Goal: Task Accomplishment & Management: Use online tool/utility

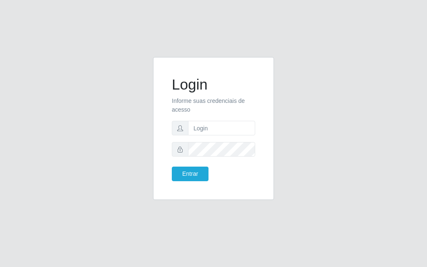
drag, startPoint x: 222, startPoint y: 120, endPoint x: 220, endPoint y: 134, distance: 13.8
click at [222, 124] on form "Login Informe suas credenciais de acesso Entrar" at bounding box center [213, 128] width 83 height 105
click at [220, 137] on form "Login Informe suas credenciais de acesso Entrar" at bounding box center [213, 128] width 83 height 105
click at [219, 134] on input "text" at bounding box center [221, 128] width 67 height 15
drag, startPoint x: 243, startPoint y: 124, endPoint x: 239, endPoint y: 130, distance: 7.2
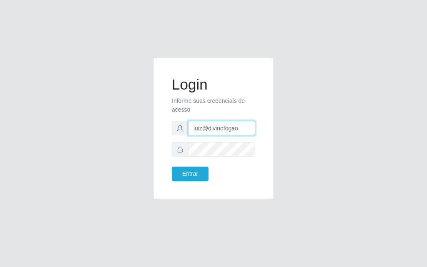
click at [239, 130] on input "luiz@divinofogao" at bounding box center [221, 128] width 67 height 15
type input "l"
click at [215, 132] on input "text" at bounding box center [221, 128] width 67 height 15
type input "[PERSON_NAME]"
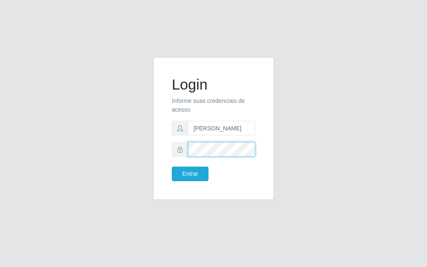
click at [172, 167] on button "Entrar" at bounding box center [190, 174] width 37 height 15
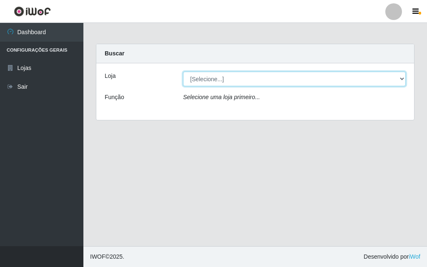
click at [232, 81] on select "[Selecione...] Divino Fogão - [GEOGRAPHIC_DATA]" at bounding box center [294, 79] width 222 height 15
select select "499"
click at [183, 72] on select "[Selecione...] Divino Fogão - [GEOGRAPHIC_DATA]" at bounding box center [294, 79] width 222 height 15
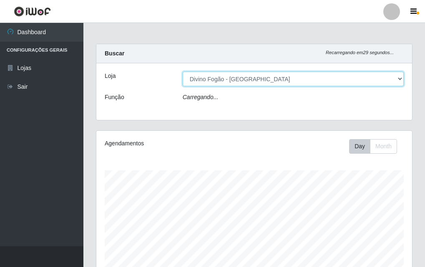
scroll to position [173, 315]
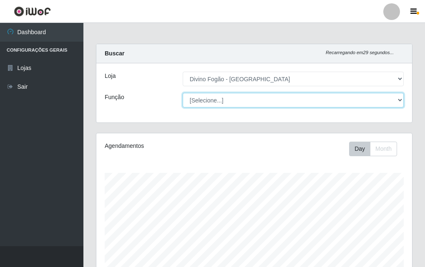
click at [237, 99] on select "[Selecione...] ASG ASG + ASG ++ Auxiliar de Cozinha Auxiliar de Cozinha + Auxil…" at bounding box center [292, 100] width 221 height 15
click at [182, 93] on select "[Selecione...] ASG ASG + ASG ++ Auxiliar de Cozinha Auxiliar de Cozinha + Auxil…" at bounding box center [292, 100] width 221 height 15
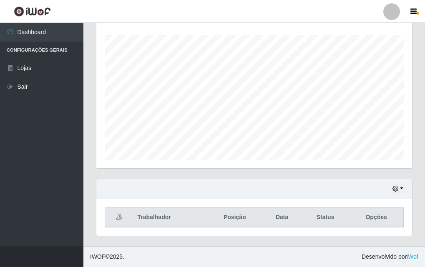
scroll to position [13, 0]
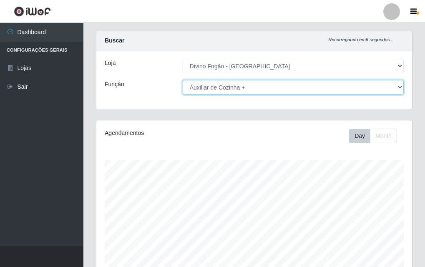
click at [248, 87] on select "[Selecione...] ASG ASG + ASG ++ Auxiliar de Cozinha Auxiliar de Cozinha + Auxil…" at bounding box center [292, 87] width 221 height 15
click at [182, 80] on select "[Selecione...] ASG ASG + ASG ++ Auxiliar de Cozinha Auxiliar de Cozinha + Auxil…" at bounding box center [292, 87] width 221 height 15
click at [233, 92] on select "[Selecione...] ASG ASG + ASG ++ Auxiliar de Cozinha Auxiliar de Cozinha + Auxil…" at bounding box center [292, 87] width 221 height 15
click at [182, 80] on select "[Selecione...] ASG ASG + ASG ++ Auxiliar de Cozinha Auxiliar de Cozinha + Auxil…" at bounding box center [292, 87] width 221 height 15
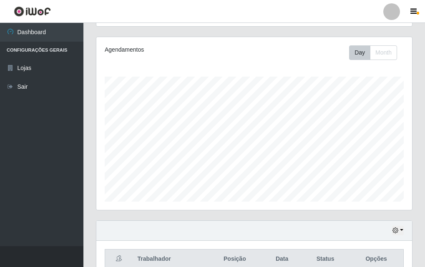
scroll to position [0, 0]
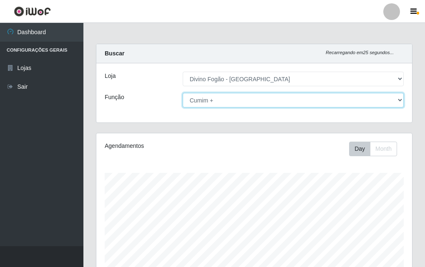
click at [242, 102] on select "[Selecione...] ASG ASG + ASG ++ Auxiliar de Cozinha Auxiliar de Cozinha + Auxil…" at bounding box center [292, 100] width 221 height 15
click at [182, 93] on select "[Selecione...] ASG ASG + ASG ++ Auxiliar de Cozinha Auxiliar de Cozinha + Auxil…" at bounding box center [292, 100] width 221 height 15
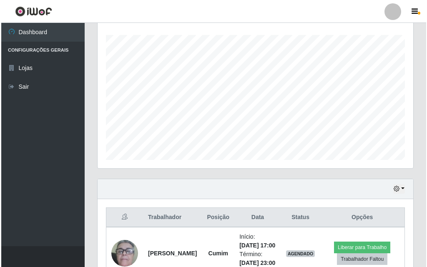
scroll to position [207, 0]
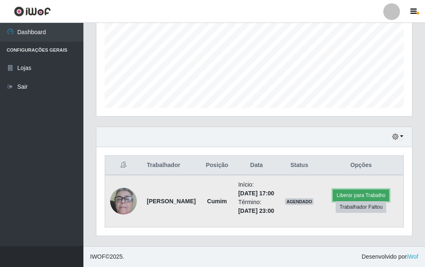
click at [371, 190] on button "Liberar para Trabalho" at bounding box center [360, 196] width 56 height 12
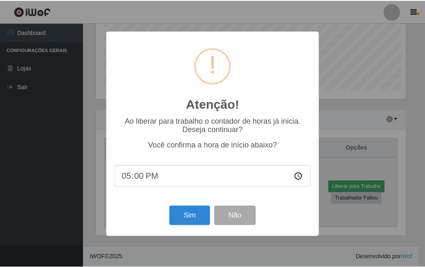
scroll to position [173, 311]
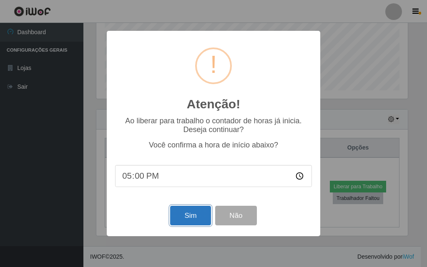
click at [206, 217] on button "Sim" at bounding box center [190, 216] width 40 height 20
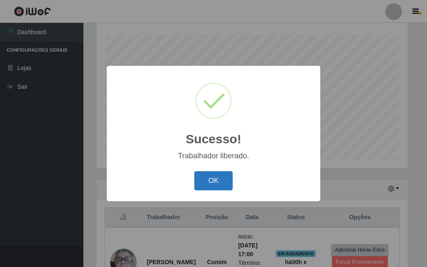
click at [220, 181] on button "OK" at bounding box center [213, 181] width 39 height 20
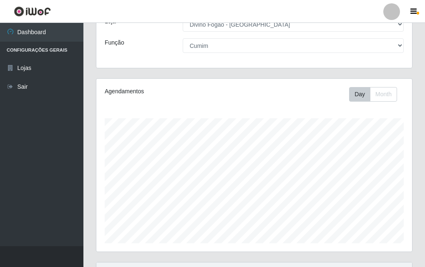
scroll to position [0, 0]
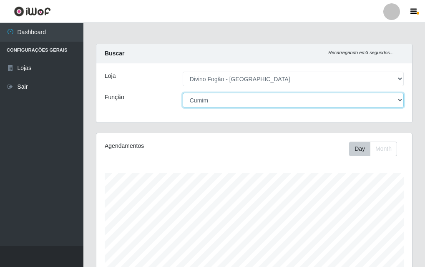
click at [236, 104] on select "[Selecione...] ASG ASG + ASG ++ Auxiliar de Cozinha Auxiliar de Cozinha + Auxil…" at bounding box center [292, 100] width 221 height 15
click at [182, 93] on select "[Selecione...] ASG ASG + ASG ++ Auxiliar de Cozinha Auxiliar de Cozinha + Auxil…" at bounding box center [292, 100] width 221 height 15
click at [270, 105] on select "[Selecione...] ASG ASG + ASG ++ Auxiliar de Cozinha Auxiliar de Cozinha + Auxil…" at bounding box center [292, 100] width 221 height 15
click at [182, 93] on select "[Selecione...] ASG ASG + ASG ++ Auxiliar de Cozinha Auxiliar de Cozinha + Auxil…" at bounding box center [292, 100] width 221 height 15
click at [247, 102] on select "[Selecione...] ASG ASG + ASG ++ Auxiliar de Cozinha Auxiliar de Cozinha + Auxil…" at bounding box center [292, 100] width 221 height 15
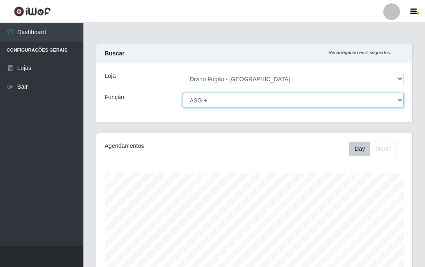
click at [182, 93] on select "[Selecione...] ASG ASG + ASG ++ Auxiliar de Cozinha Auxiliar de Cozinha + Auxil…" at bounding box center [292, 100] width 221 height 15
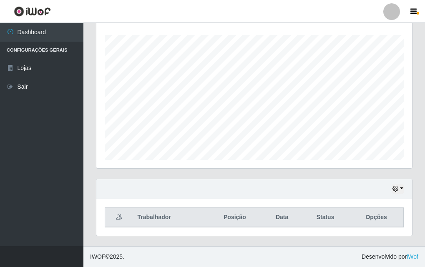
scroll to position [55, 0]
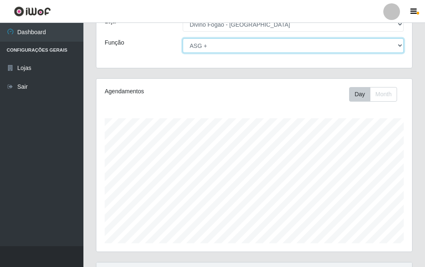
click at [244, 50] on select "[Selecione...] ASG ASG + ASG ++ Auxiliar de Cozinha Auxiliar de Cozinha + Auxil…" at bounding box center [292, 45] width 221 height 15
click at [182, 38] on select "[Selecione...] ASG ASG + ASG ++ Auxiliar de Cozinha Auxiliar de Cozinha + Auxil…" at bounding box center [292, 45] width 221 height 15
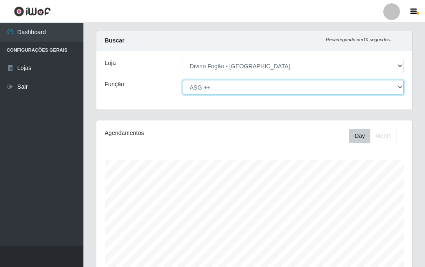
scroll to position [0, 0]
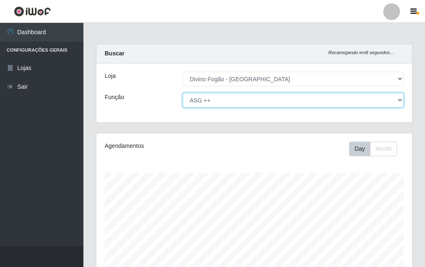
click at [221, 103] on select "[Selecione...] ASG ASG + ASG ++ Auxiliar de Cozinha Auxiliar de Cozinha + Auxil…" at bounding box center [292, 100] width 221 height 15
select select "9"
click at [182, 93] on select "[Selecione...] ASG ASG + ASG ++ Auxiliar de Cozinha Auxiliar de Cozinha + Auxil…" at bounding box center [292, 100] width 221 height 15
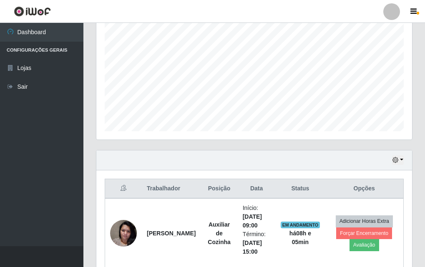
scroll to position [292, 0]
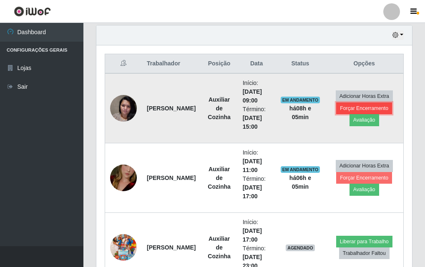
click at [359, 110] on button "Forçar Encerramento" at bounding box center [364, 108] width 56 height 12
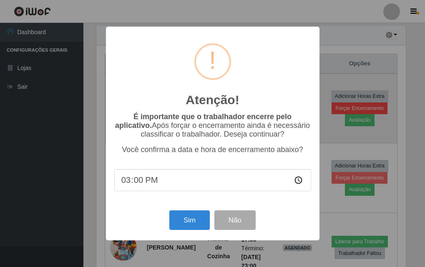
scroll to position [173, 311]
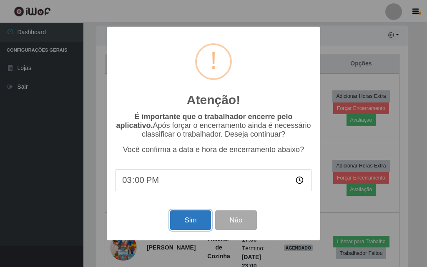
click at [184, 221] on button "Sim" at bounding box center [190, 220] width 40 height 20
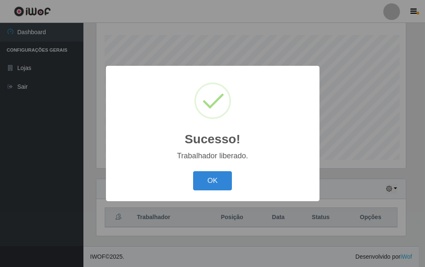
scroll to position [0, 0]
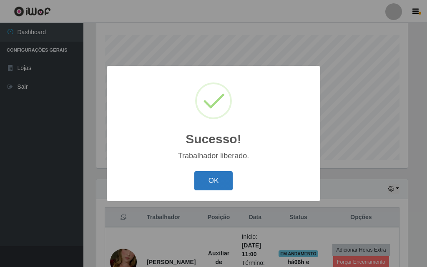
click at [226, 183] on button "OK" at bounding box center [213, 181] width 39 height 20
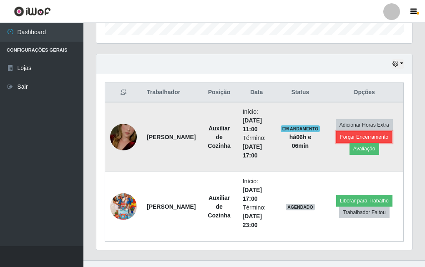
click at [350, 137] on button "Forçar Encerramento" at bounding box center [364, 137] width 56 height 12
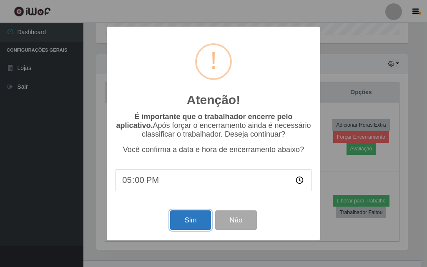
drag, startPoint x: 183, startPoint y: 220, endPoint x: 189, endPoint y: 217, distance: 6.2
click at [187, 218] on button "Sim" at bounding box center [190, 220] width 40 height 20
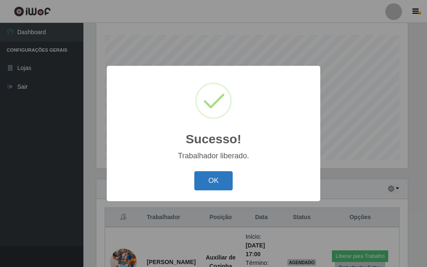
click at [207, 183] on button "OK" at bounding box center [213, 181] width 39 height 20
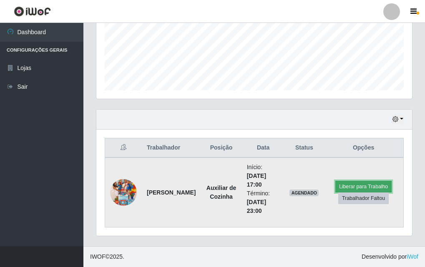
click at [372, 182] on button "Liberar para Trabalho" at bounding box center [363, 187] width 56 height 12
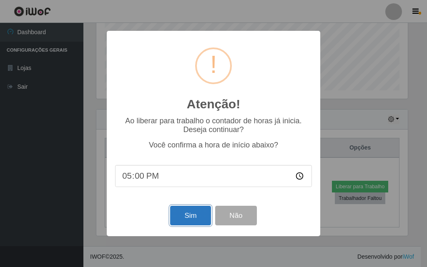
click at [183, 215] on button "Sim" at bounding box center [190, 216] width 40 height 20
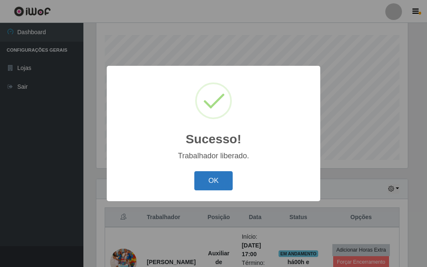
click at [221, 176] on button "OK" at bounding box center [213, 181] width 39 height 20
